Goal: Obtain resource: Download file/media

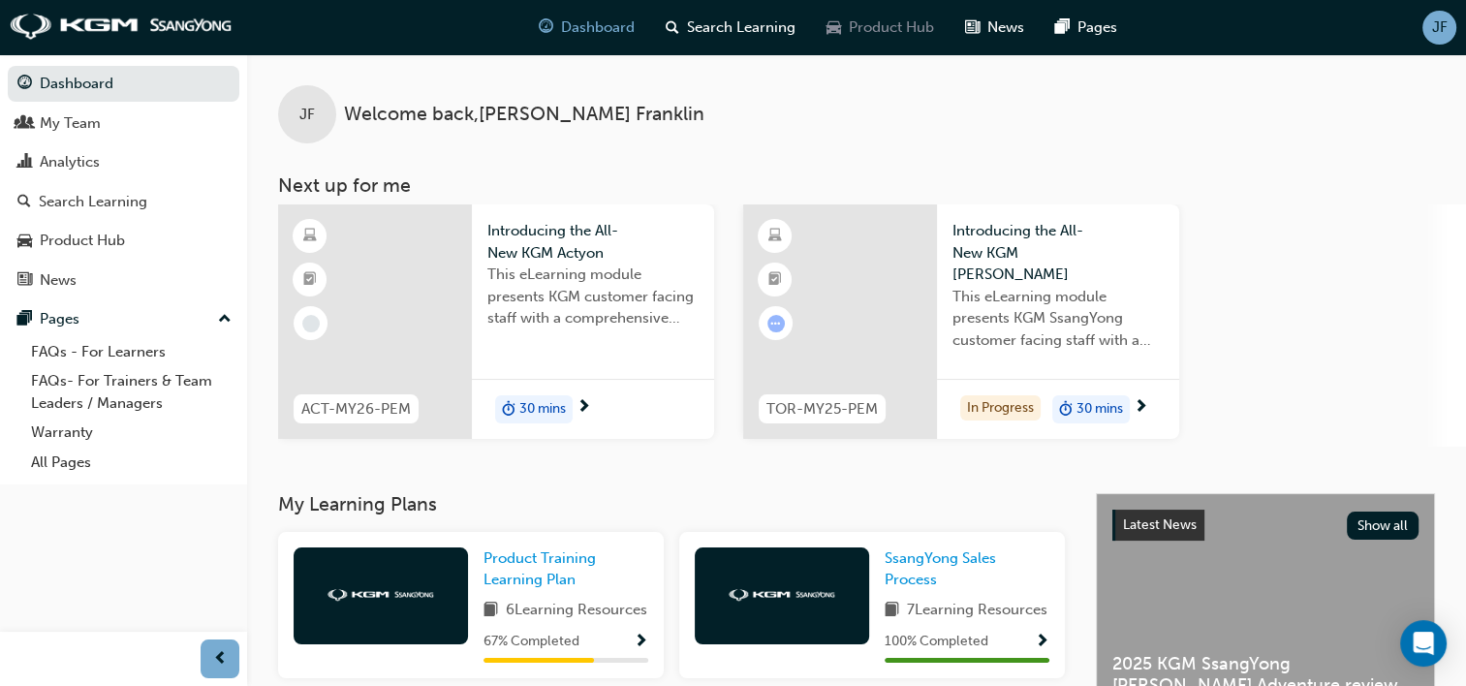
click at [876, 19] on span "Product Hub" at bounding box center [891, 27] width 85 height 22
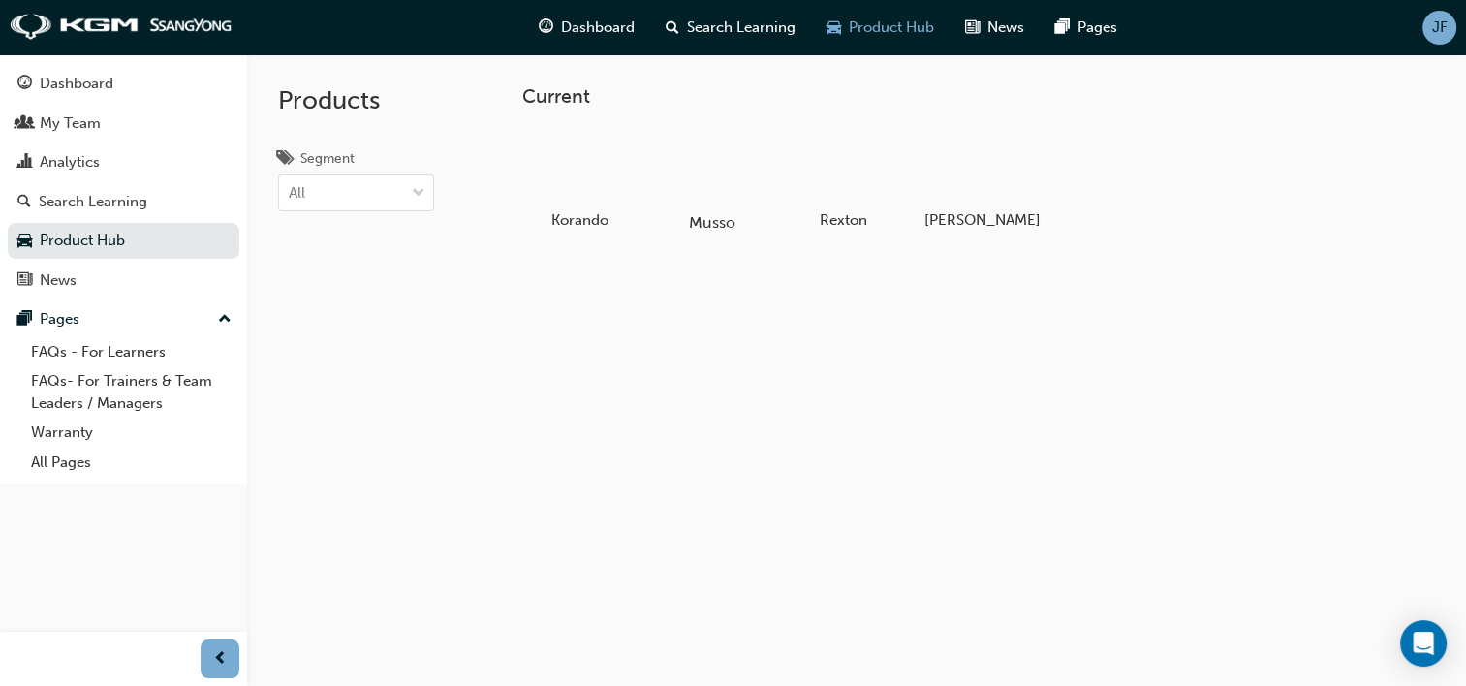
click at [692, 166] on div at bounding box center [712, 166] width 108 height 77
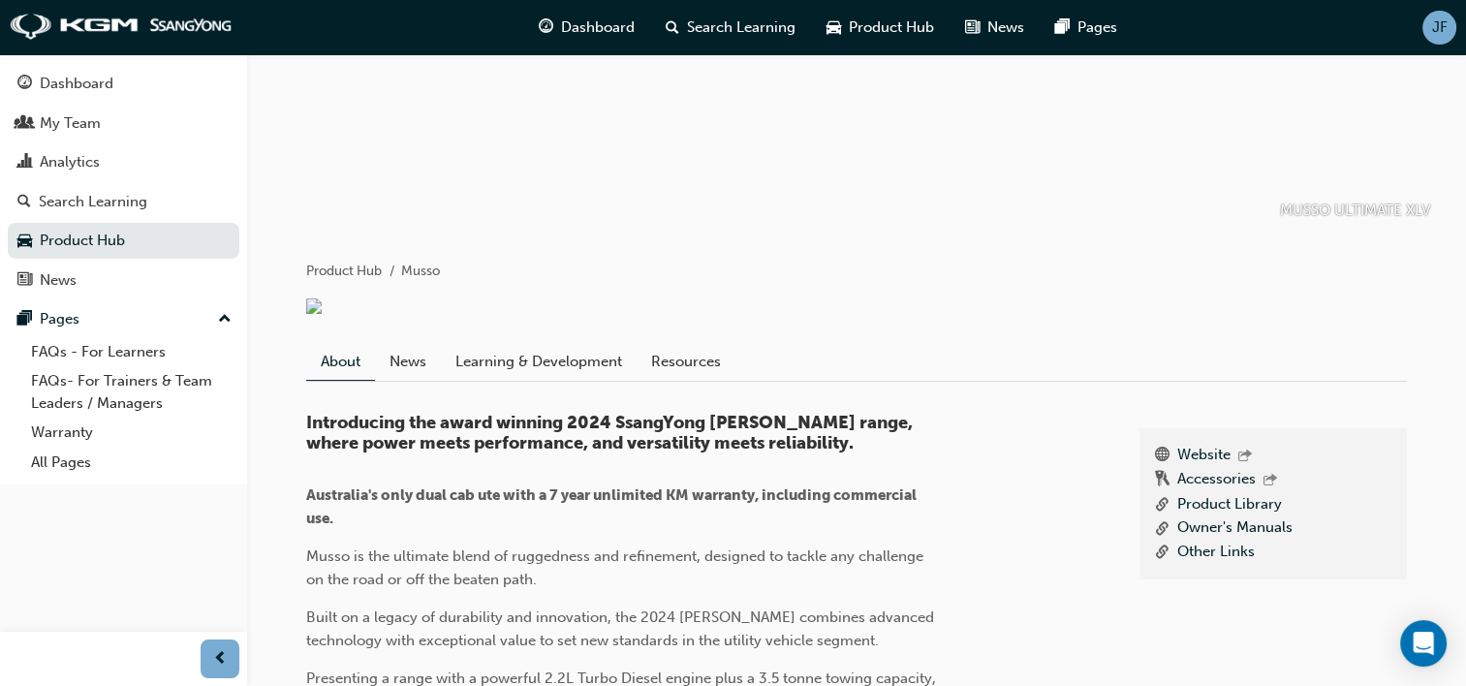
scroll to position [206, 0]
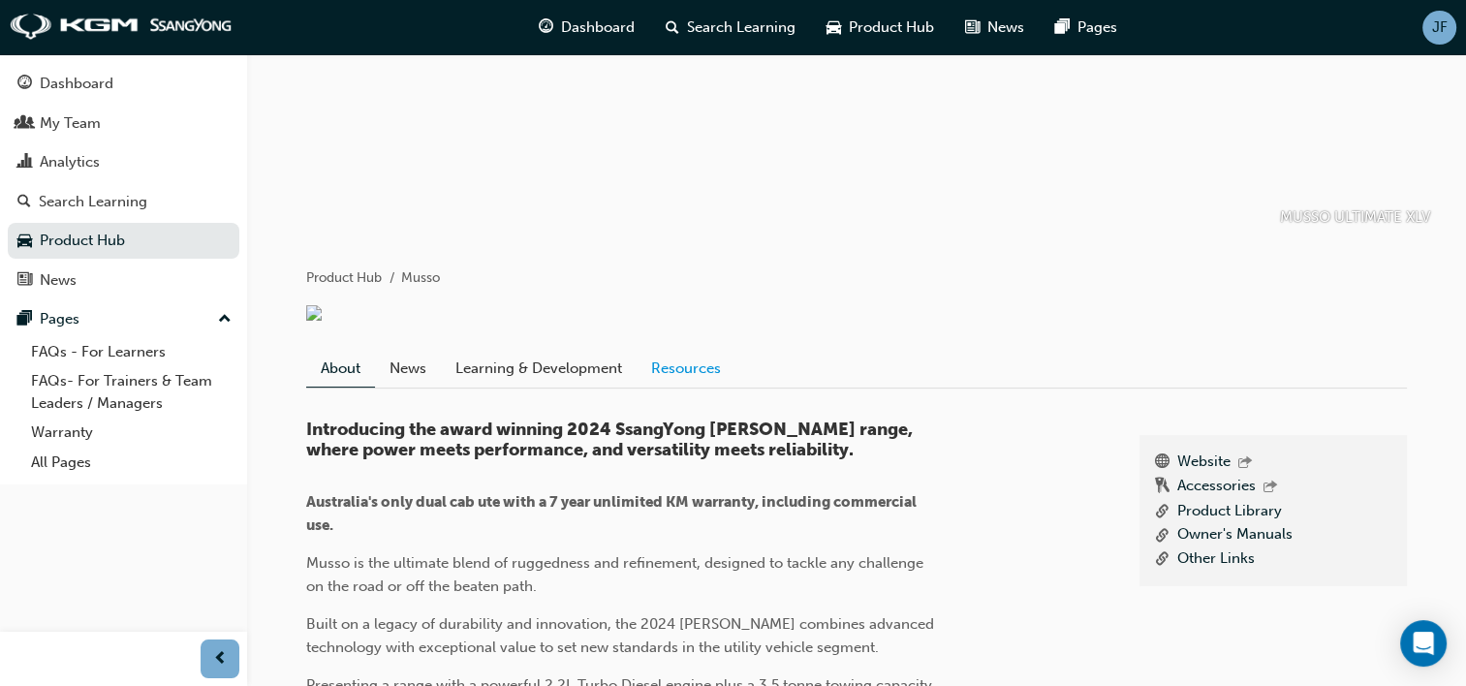
click at [666, 386] on link "Resources" at bounding box center [685, 368] width 99 height 37
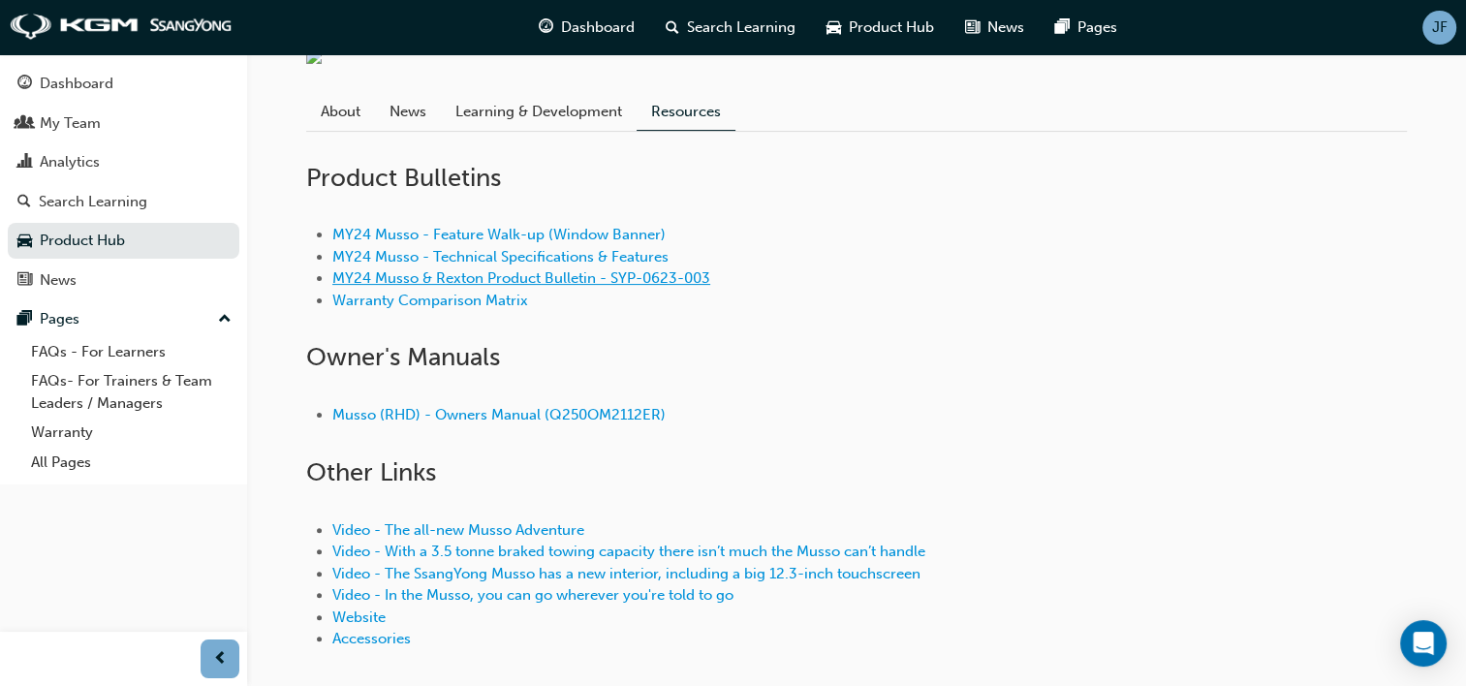
scroll to position [465, 0]
click at [569, 241] on link "MY24 Musso - Feature Walk-up (Window Banner)" at bounding box center [498, 232] width 333 height 17
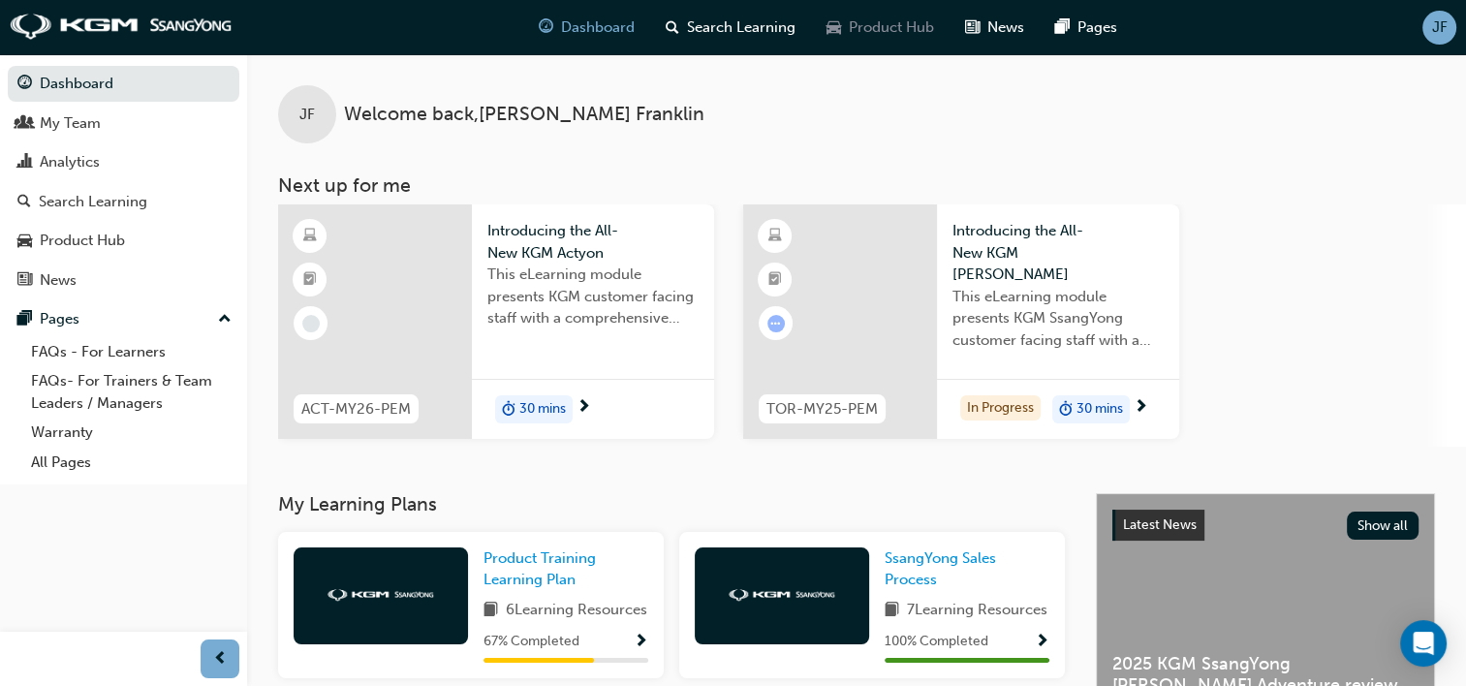
click at [882, 32] on span "Product Hub" at bounding box center [891, 27] width 85 height 22
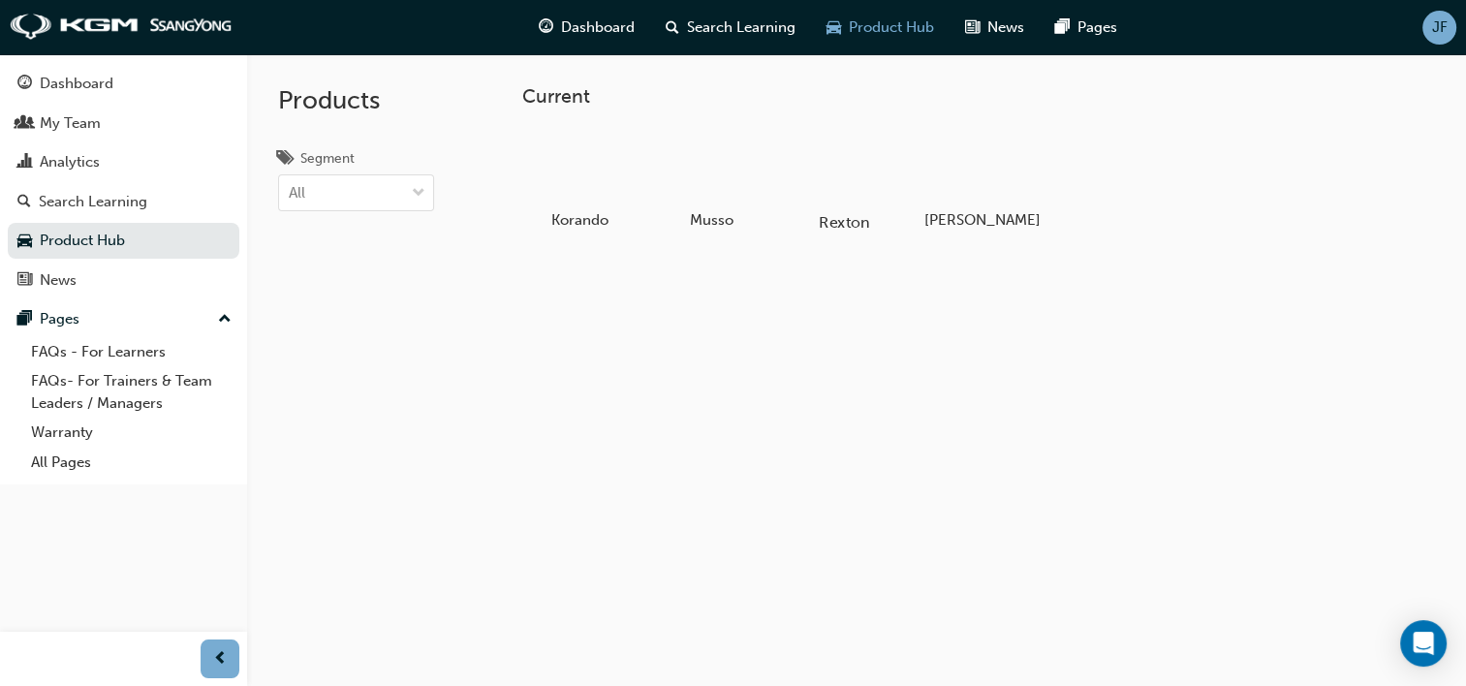
click at [846, 163] on div at bounding box center [843, 166] width 108 height 77
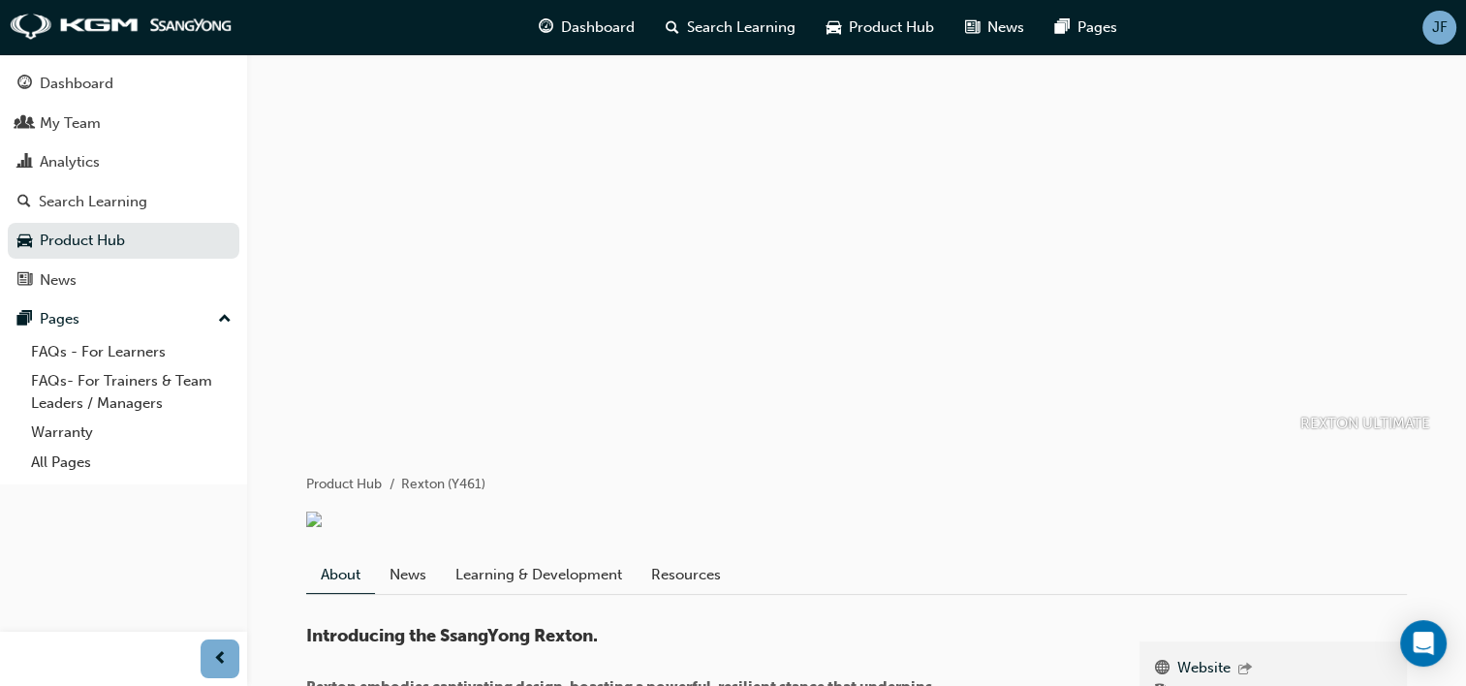
scroll to position [426, 0]
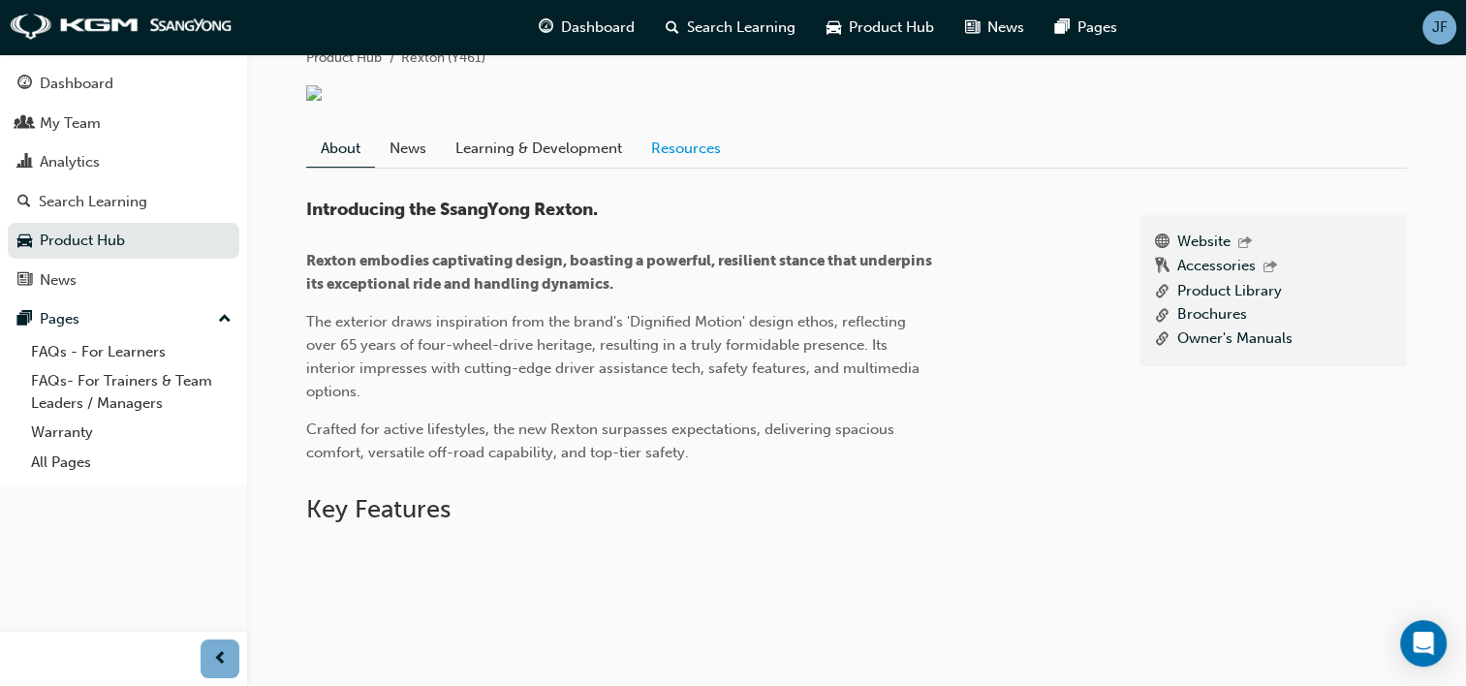
click at [681, 155] on link "Resources" at bounding box center [685, 148] width 99 height 37
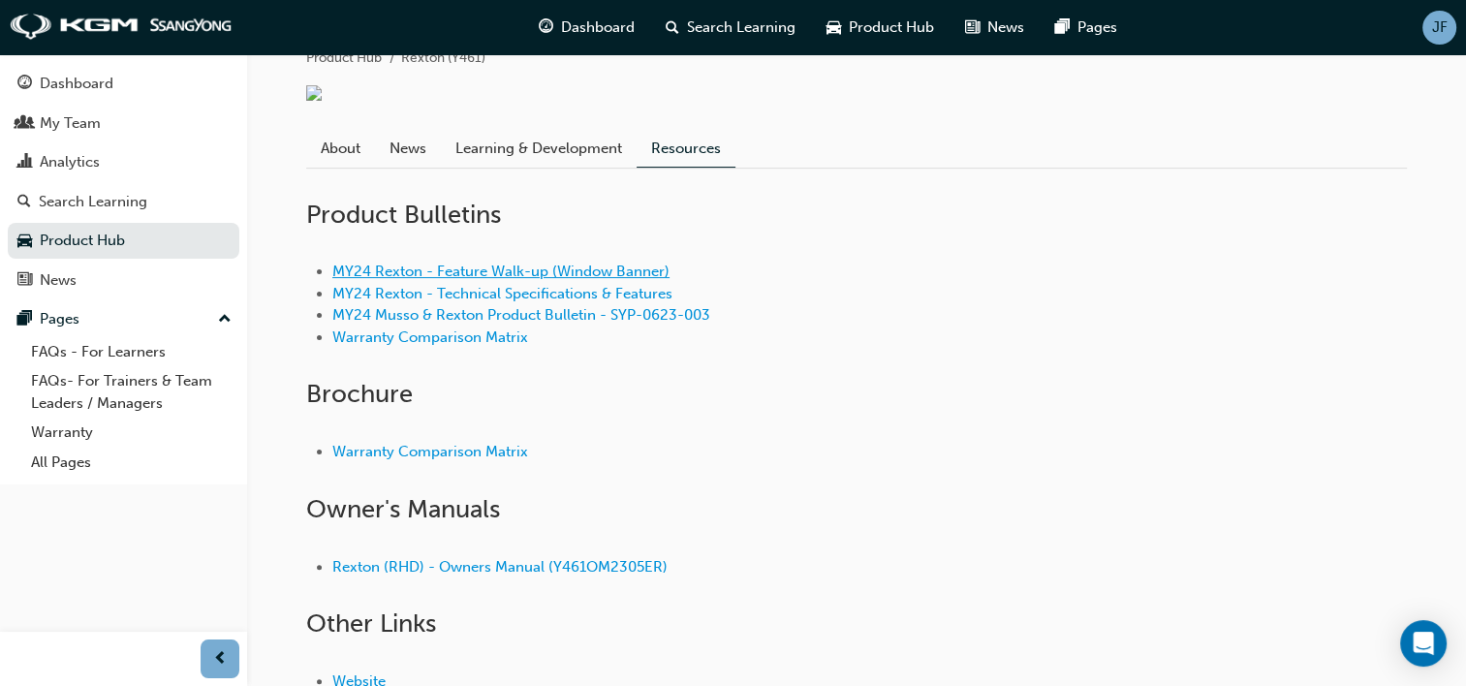
click at [560, 275] on link "MY24 Rexton - Feature Walk-up (Window Banner)" at bounding box center [500, 270] width 337 height 17
